Goal: Task Accomplishment & Management: Use online tool/utility

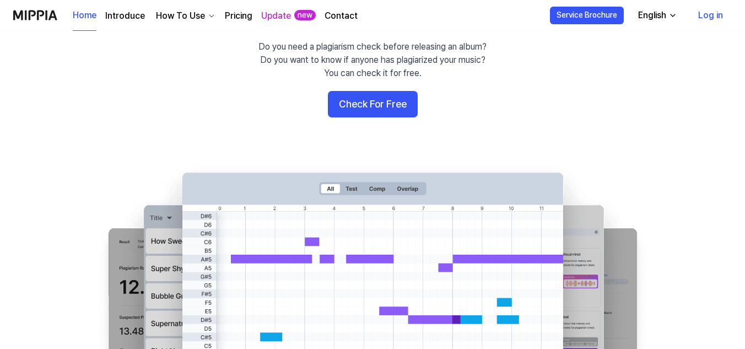
scroll to position [110, 0]
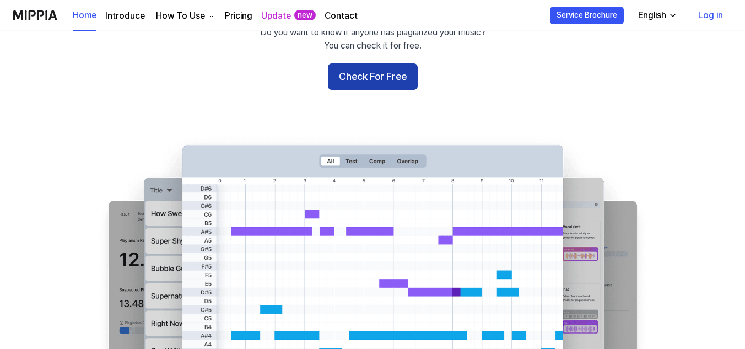
click at [388, 81] on button "Check For Free" at bounding box center [373, 76] width 90 height 26
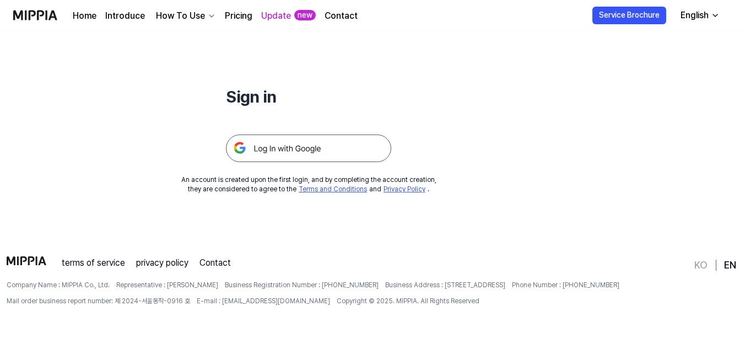
scroll to position [106, 0]
click at [295, 143] on img at bounding box center [308, 147] width 165 height 28
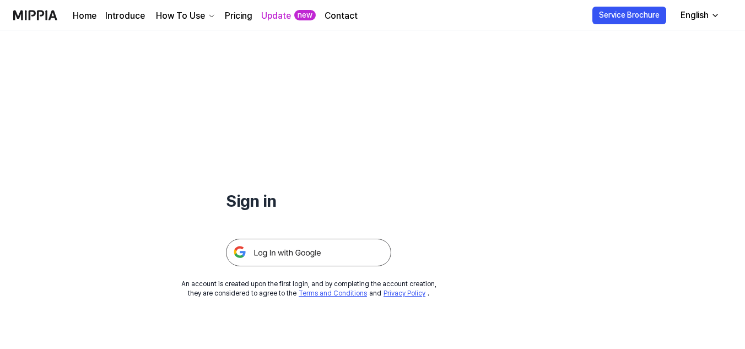
scroll to position [0, 0]
drag, startPoint x: 268, startPoint y: 226, endPoint x: 265, endPoint y: 231, distance: 5.7
click at [265, 231] on div at bounding box center [308, 240] width 165 height 54
click at [278, 198] on h1 "Sign in" at bounding box center [308, 201] width 165 height 23
drag, startPoint x: 273, startPoint y: 203, endPoint x: 226, endPoint y: 206, distance: 46.9
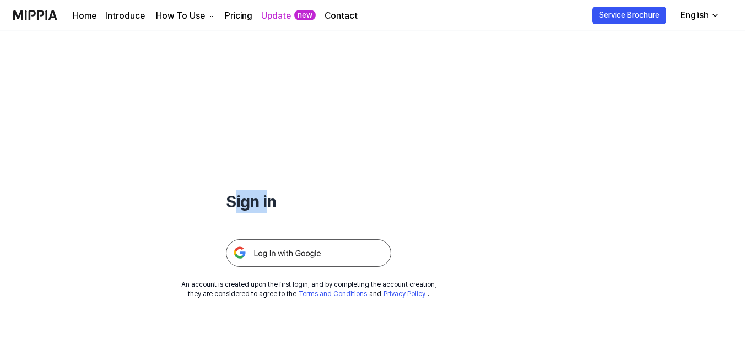
click at [227, 206] on h1 "Sign in" at bounding box center [308, 201] width 165 height 23
click at [226, 206] on h1 "Sign in" at bounding box center [308, 201] width 165 height 23
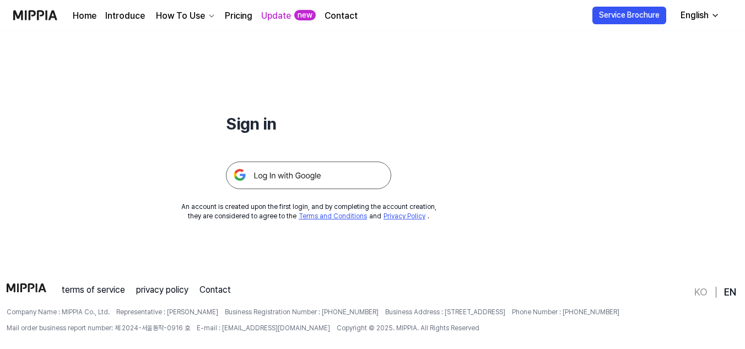
scroll to position [69, 0]
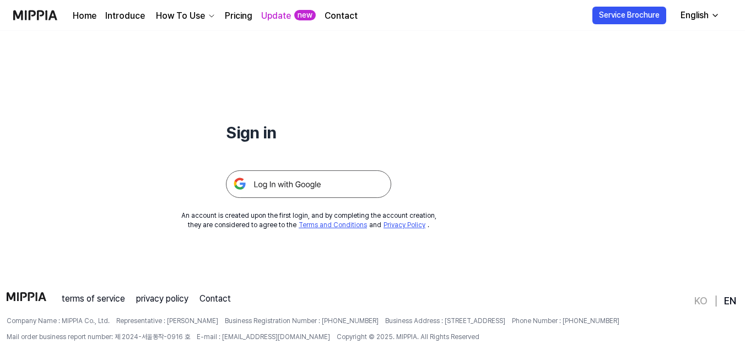
click at [731, 301] on link "EN" at bounding box center [730, 300] width 12 height 13
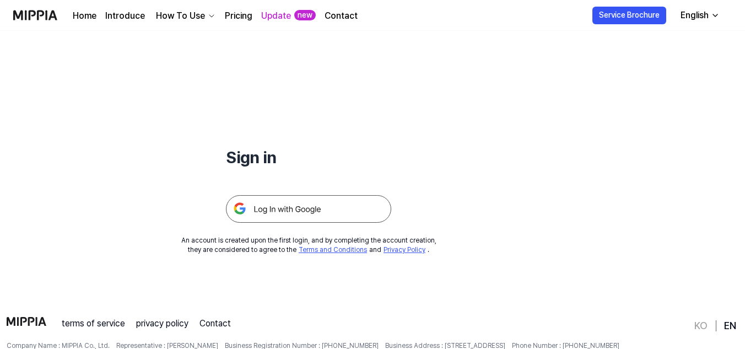
scroll to position [0, 0]
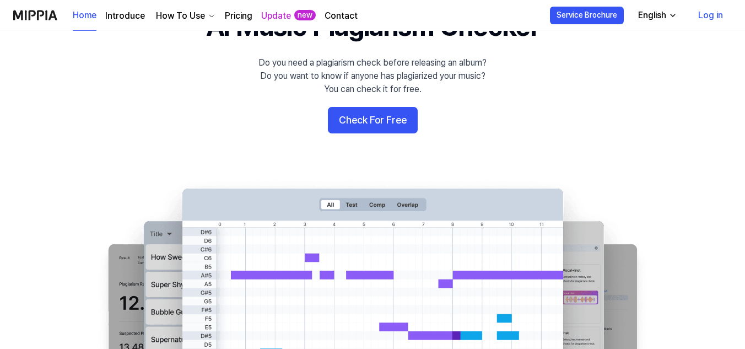
scroll to position [92, 0]
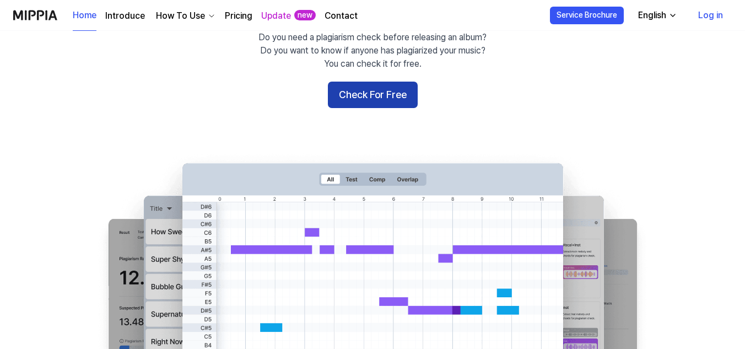
click at [353, 94] on button "Check For Free" at bounding box center [373, 95] width 90 height 26
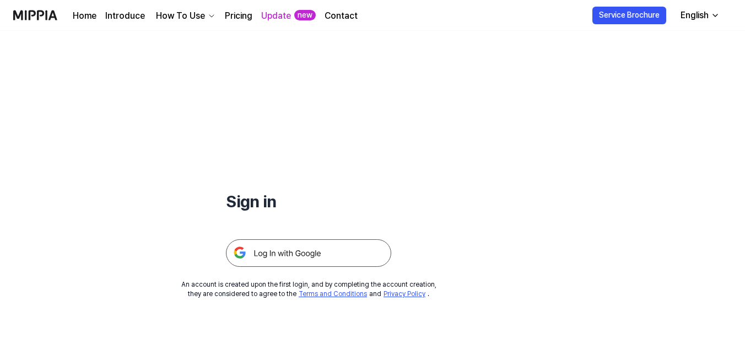
click at [272, 247] on img at bounding box center [308, 253] width 165 height 28
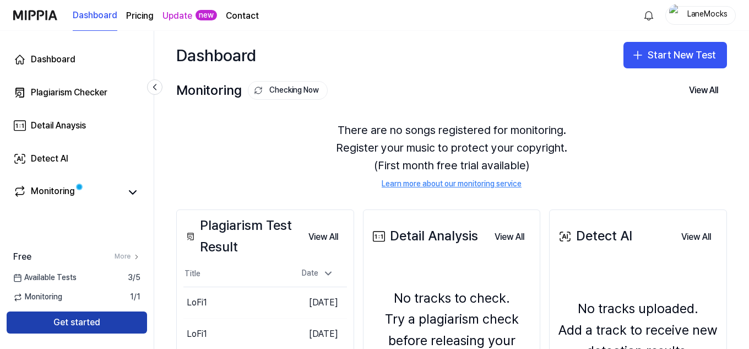
click at [65, 321] on button "Get started" at bounding box center [77, 322] width 140 height 22
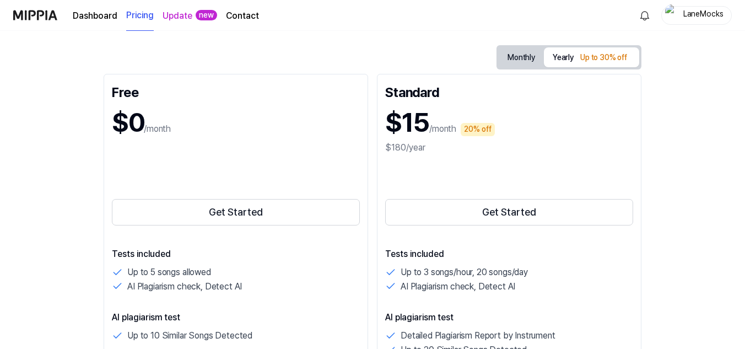
scroll to position [110, 0]
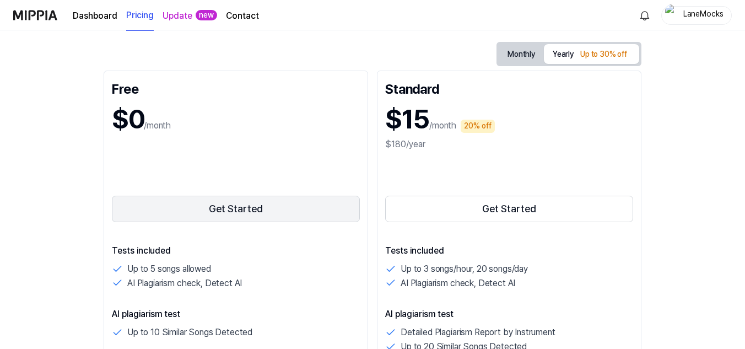
click at [252, 207] on button "Get Started" at bounding box center [236, 209] width 248 height 26
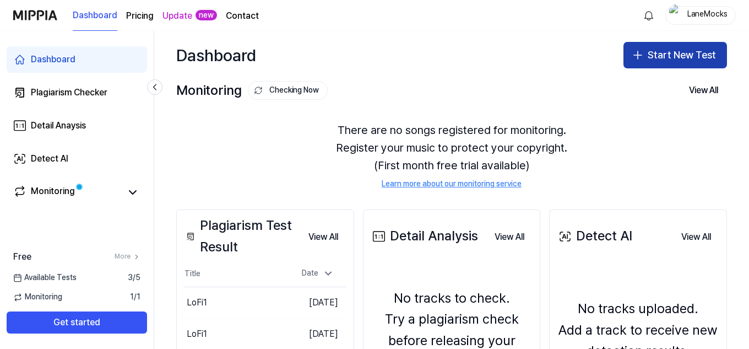
click at [663, 51] on button "Start New Test" at bounding box center [676, 55] width 104 height 26
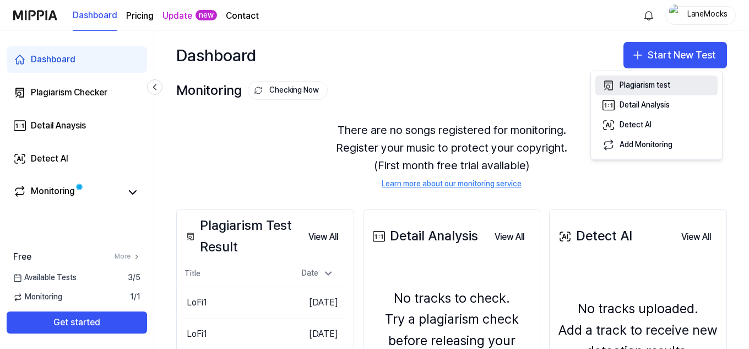
click at [663, 84] on div "Plagiarism test" at bounding box center [645, 85] width 51 height 11
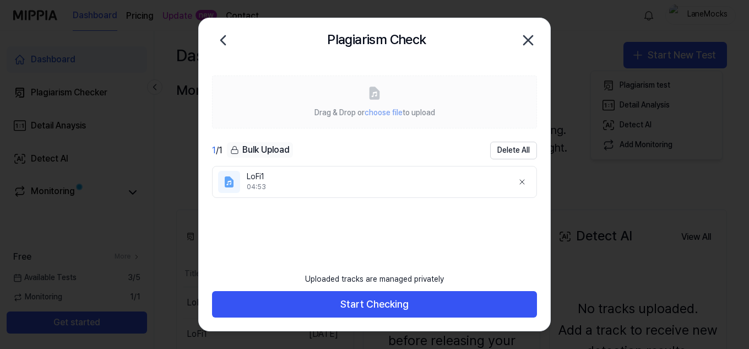
drag, startPoint x: 380, startPoint y: 194, endPoint x: 439, endPoint y: 136, distance: 83.0
click at [441, 133] on div "Drag & Drop or choose file to upload 1 / 1 Bulk Upload Delete All LoFi1 04:53" at bounding box center [375, 164] width 352 height 205
click at [420, 154] on div "1 / 1 Bulk Upload Delete All" at bounding box center [374, 151] width 325 height 18
click at [523, 180] on icon at bounding box center [522, 181] width 9 height 9
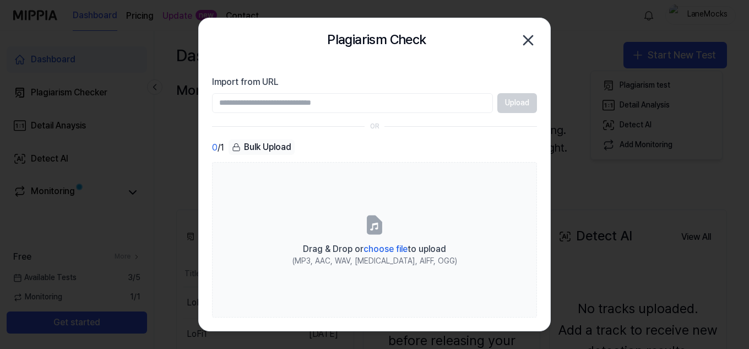
click at [464, 53] on div "Plagiarism Check Close" at bounding box center [375, 40] width 352 height 44
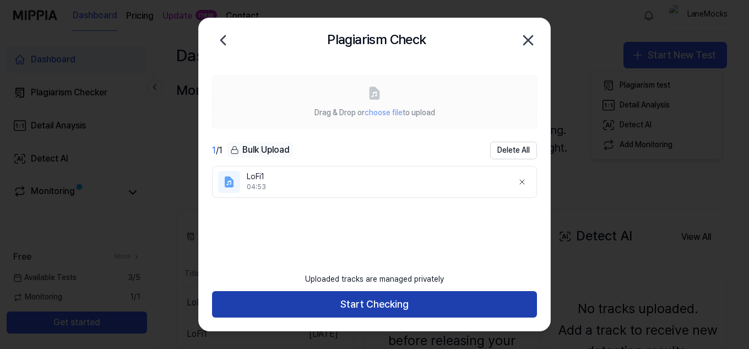
click at [366, 310] on button "Start Checking" at bounding box center [374, 304] width 325 height 26
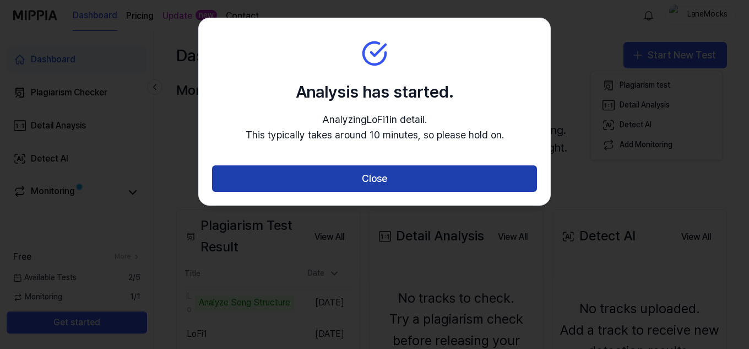
click at [387, 178] on button "Close" at bounding box center [374, 178] width 325 height 26
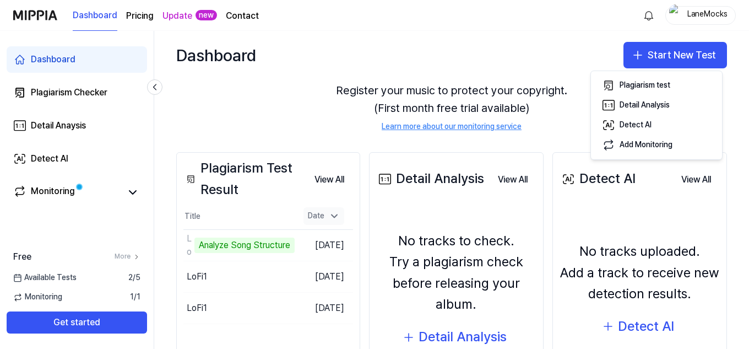
scroll to position [73, 0]
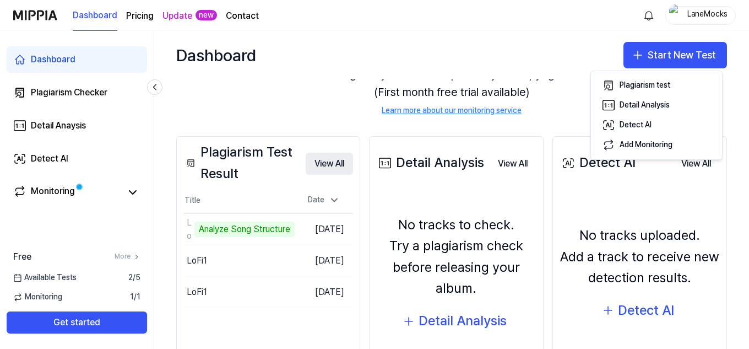
click at [353, 156] on button "View All" at bounding box center [329, 164] width 47 height 22
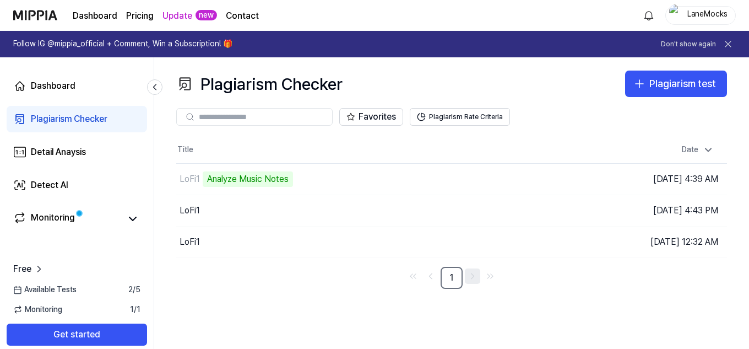
click at [471, 283] on link "Go to next page" at bounding box center [472, 275] width 15 height 15
click at [475, 272] on icon "Go to next page" at bounding box center [472, 275] width 11 height 13
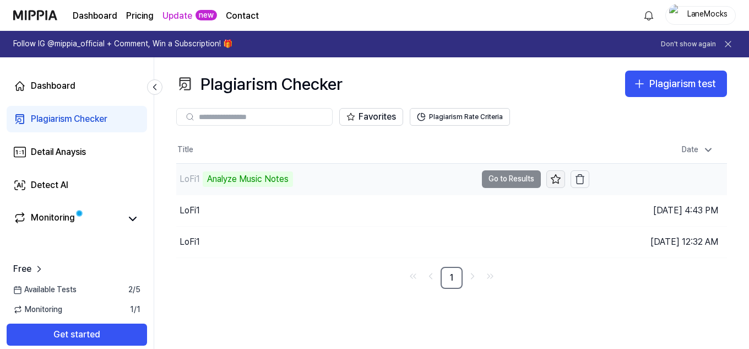
click at [552, 182] on icon at bounding box center [555, 179] width 11 height 11
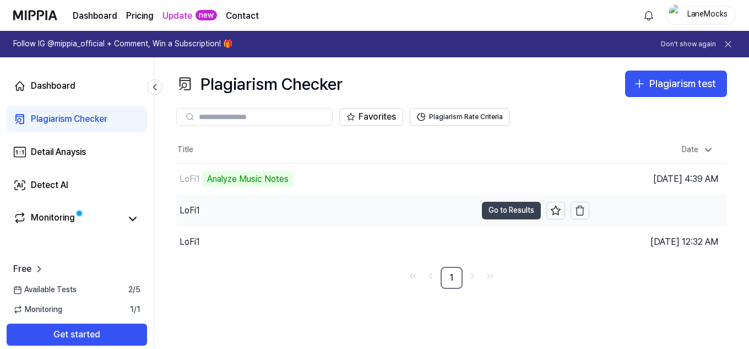
click at [514, 208] on button "Go to Results" at bounding box center [511, 211] width 59 height 18
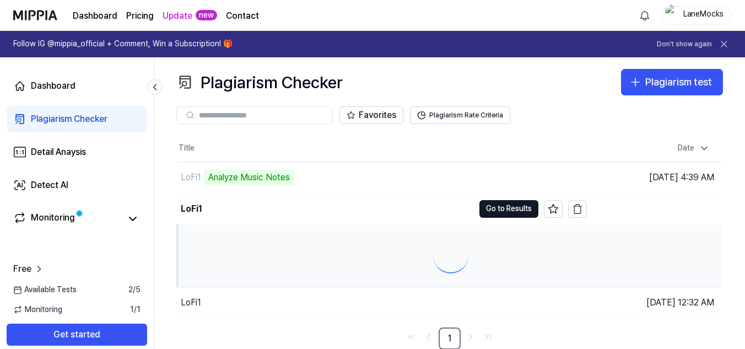
scroll to position [2, 0]
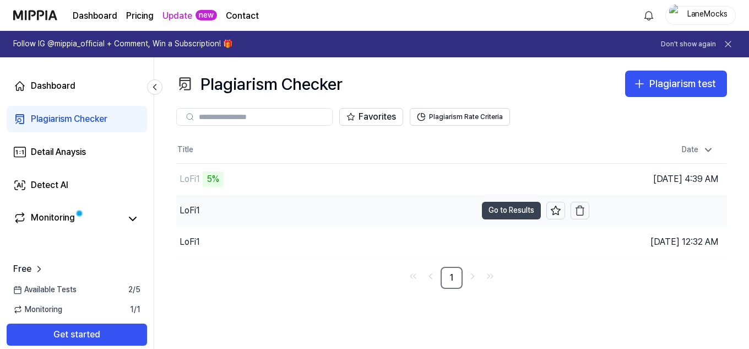
click at [514, 208] on button "Go to Results" at bounding box center [511, 211] width 59 height 18
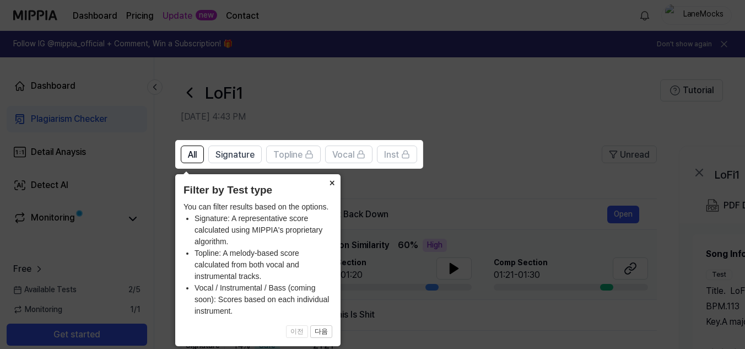
click at [332, 185] on button "×" at bounding box center [332, 181] width 18 height 15
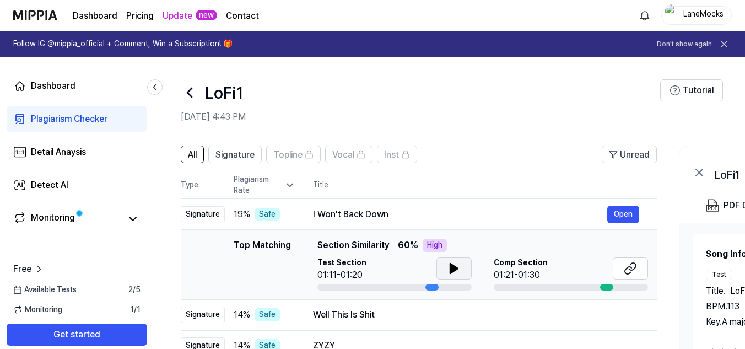
click at [448, 272] on icon at bounding box center [453, 268] width 13 height 13
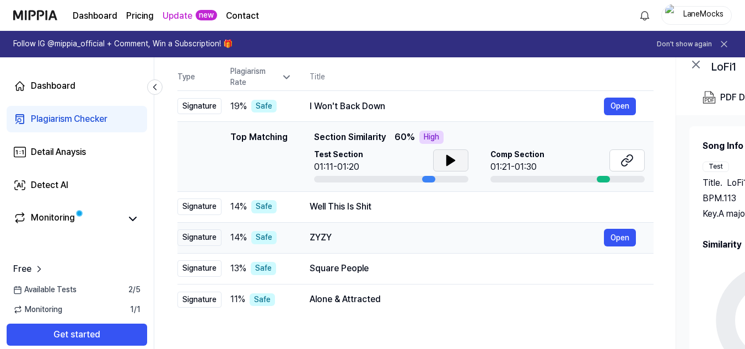
scroll to position [110, 0]
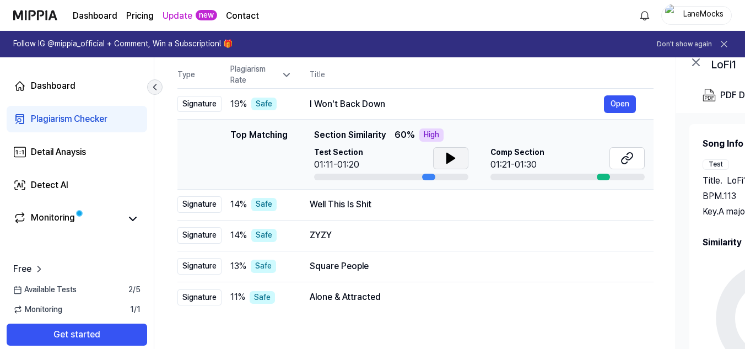
click at [159, 86] on icon at bounding box center [154, 87] width 11 height 11
